Goal: Check status: Check status

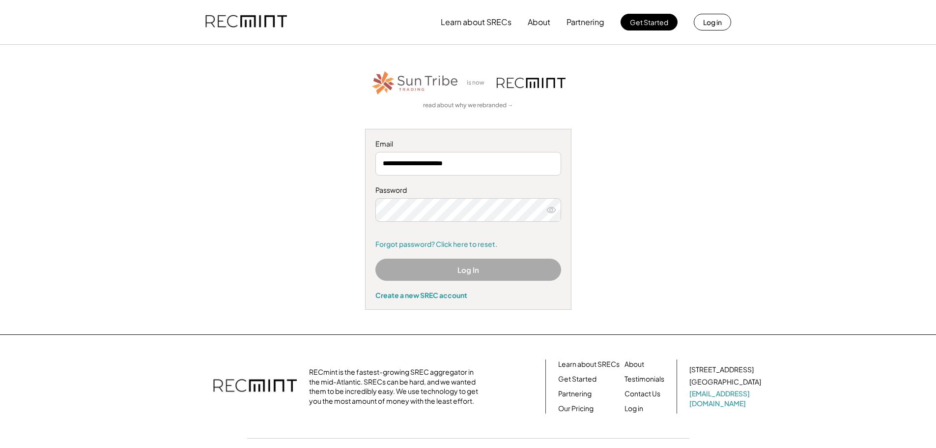
click at [486, 268] on button "Log In" at bounding box center [468, 269] width 186 height 22
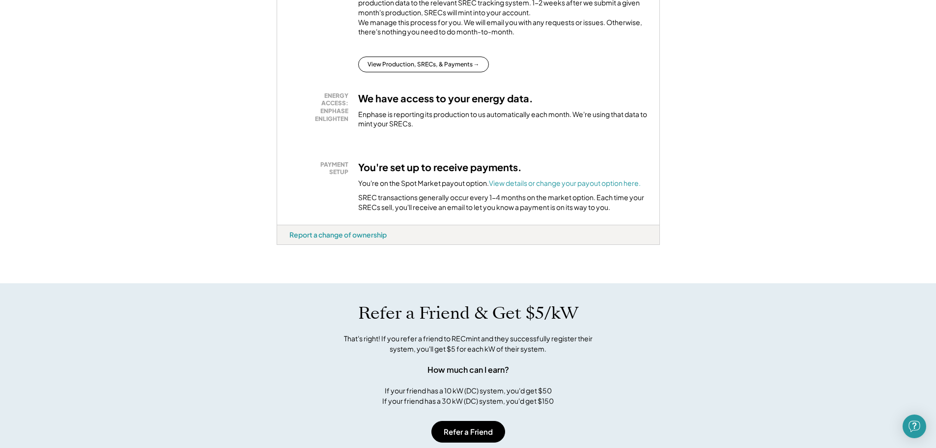
scroll to position [246, 0]
click at [414, 72] on button "View Production, SRECs, & Payments →" at bounding box center [423, 64] width 131 height 16
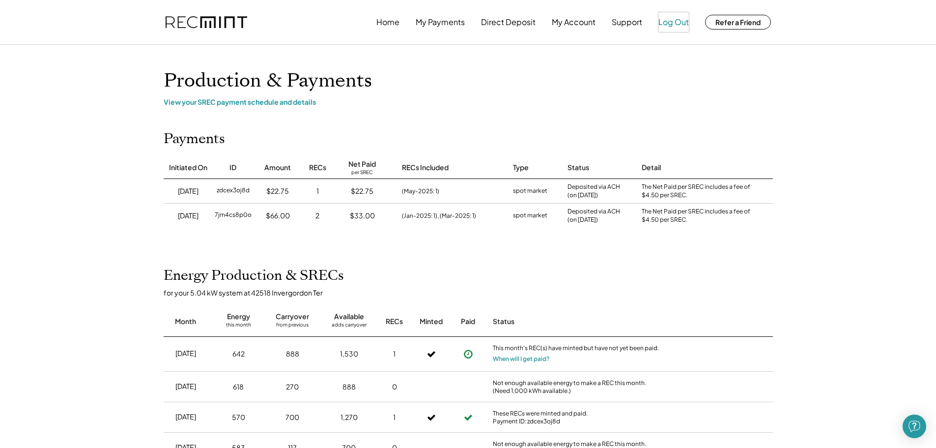
click at [673, 18] on button "Log Out" at bounding box center [673, 22] width 30 height 20
